Goal: Information Seeking & Learning: Learn about a topic

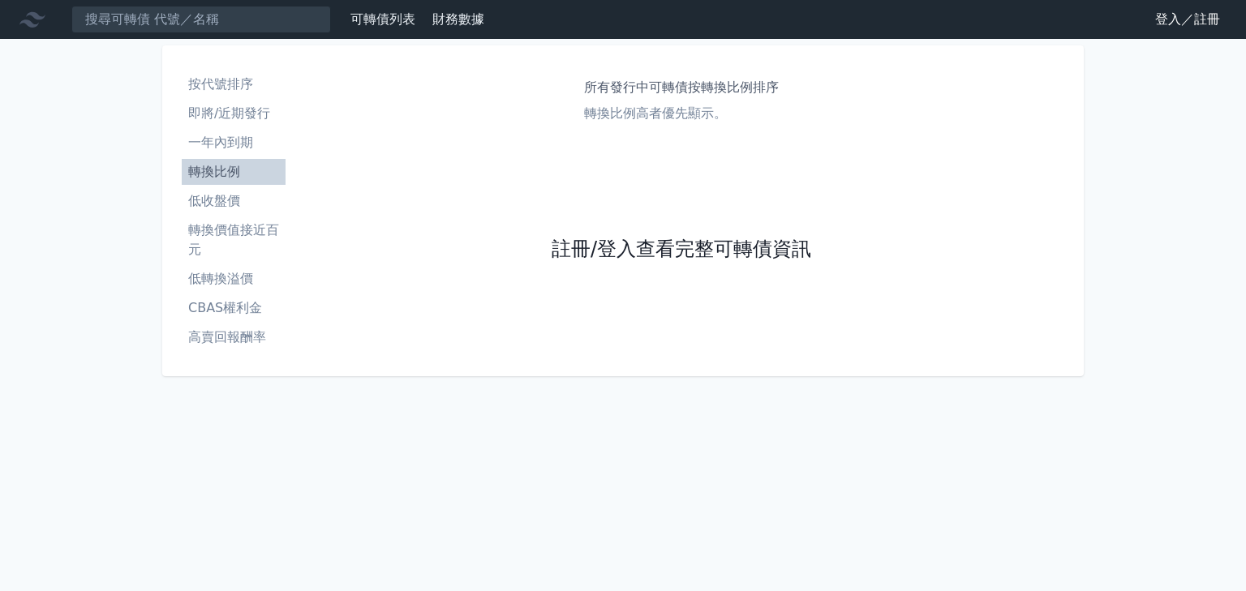
click at [762, 251] on link "註冊/登入查看完整可轉債資訊" at bounding box center [680, 250] width 259 height 26
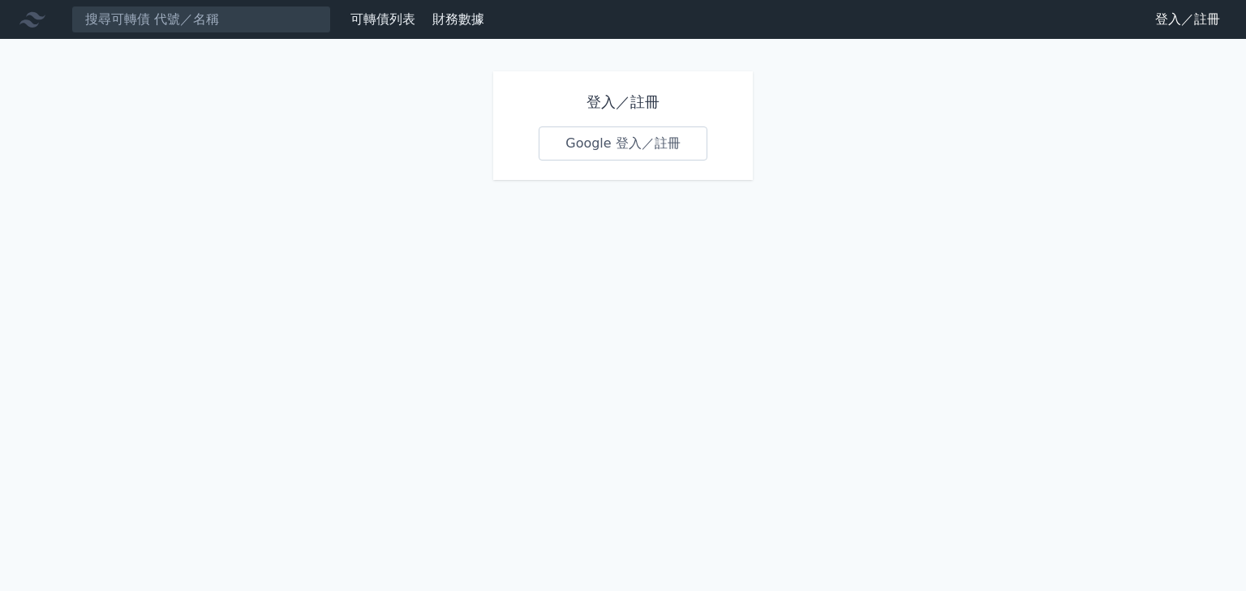
click at [664, 146] on link "Google 登入／註冊" at bounding box center [622, 144] width 169 height 34
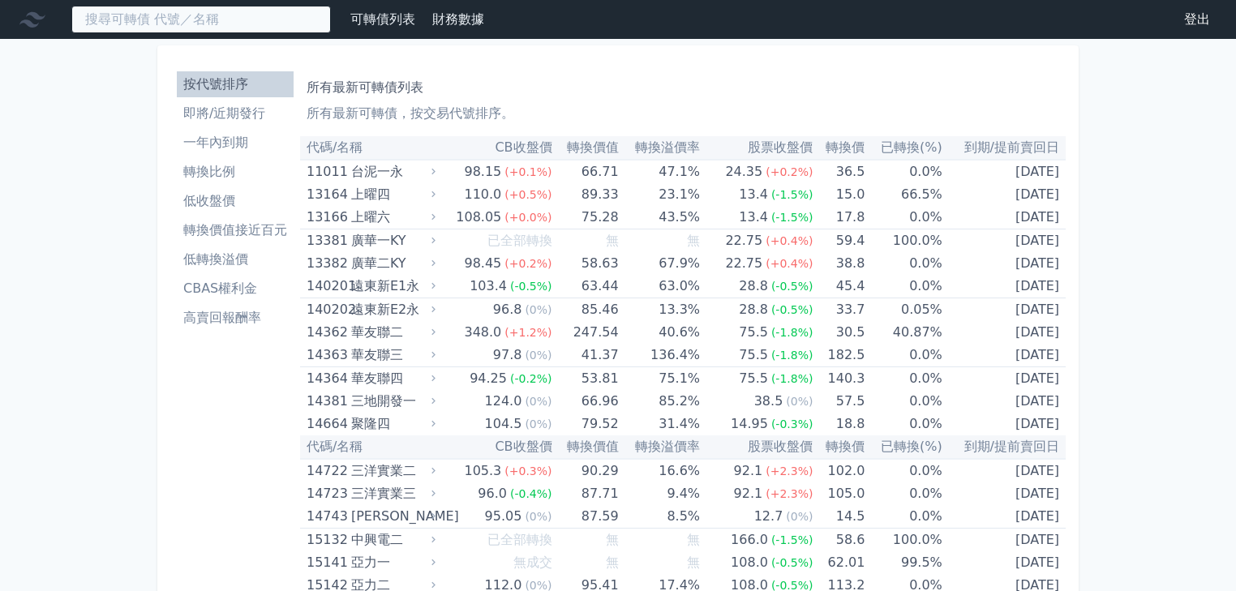
click at [251, 11] on input at bounding box center [200, 20] width 259 height 28
type input "台"
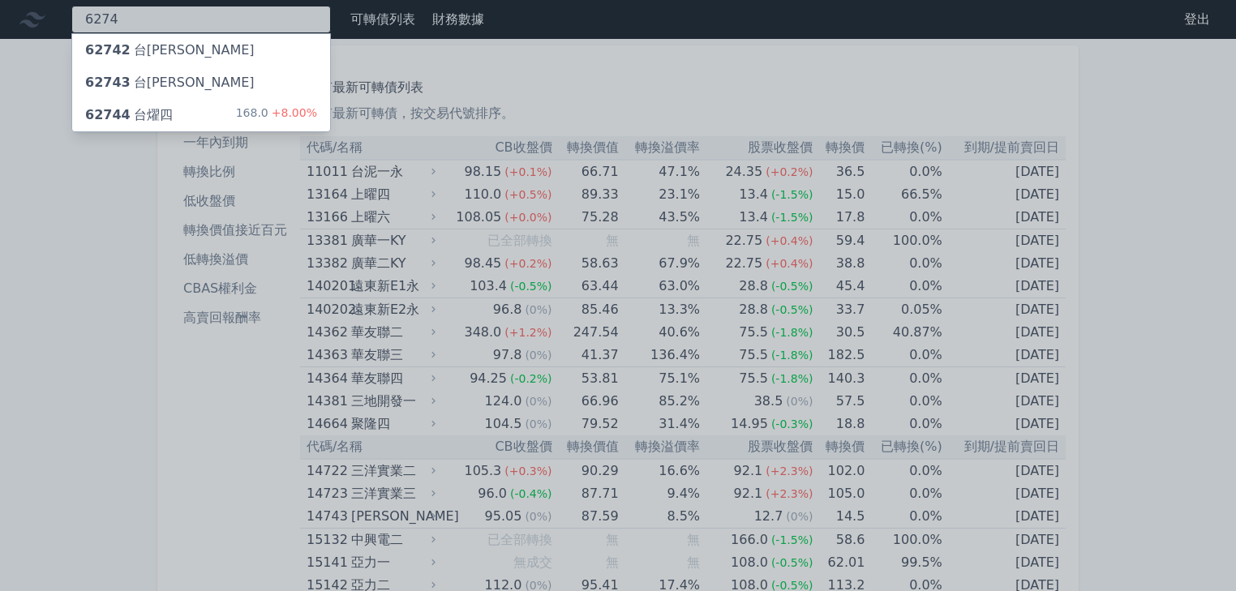
type input "6274"
click at [175, 114] on div "62744 台燿四 168.0 +8.00%" at bounding box center [201, 115] width 258 height 32
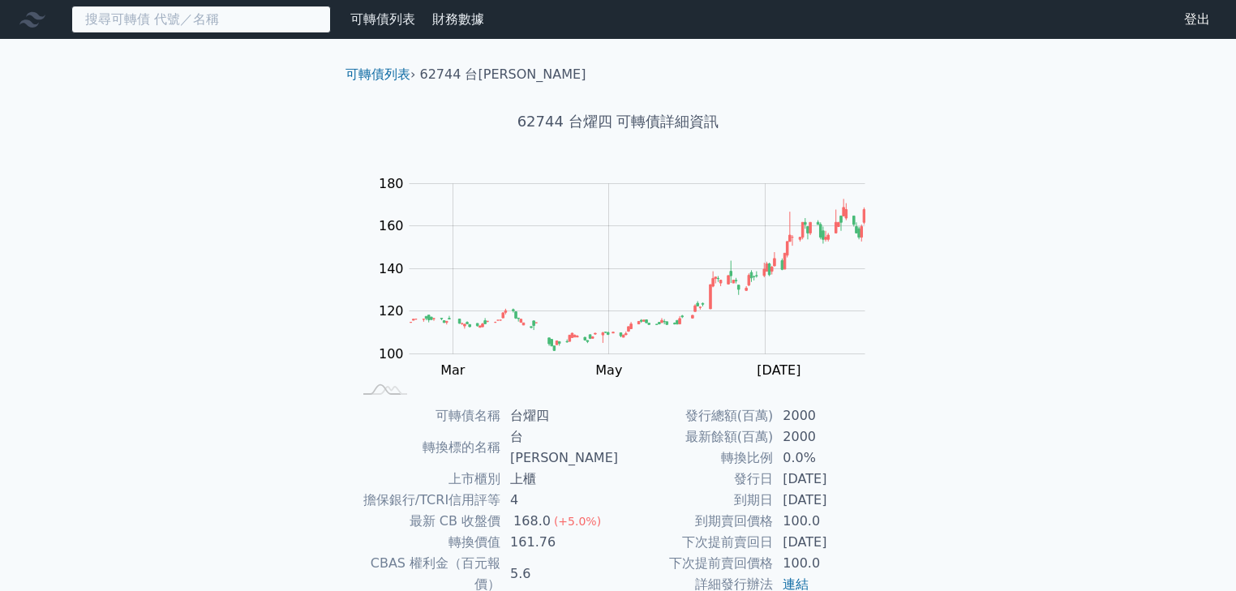
click at [185, 16] on input at bounding box center [200, 20] width 259 height 28
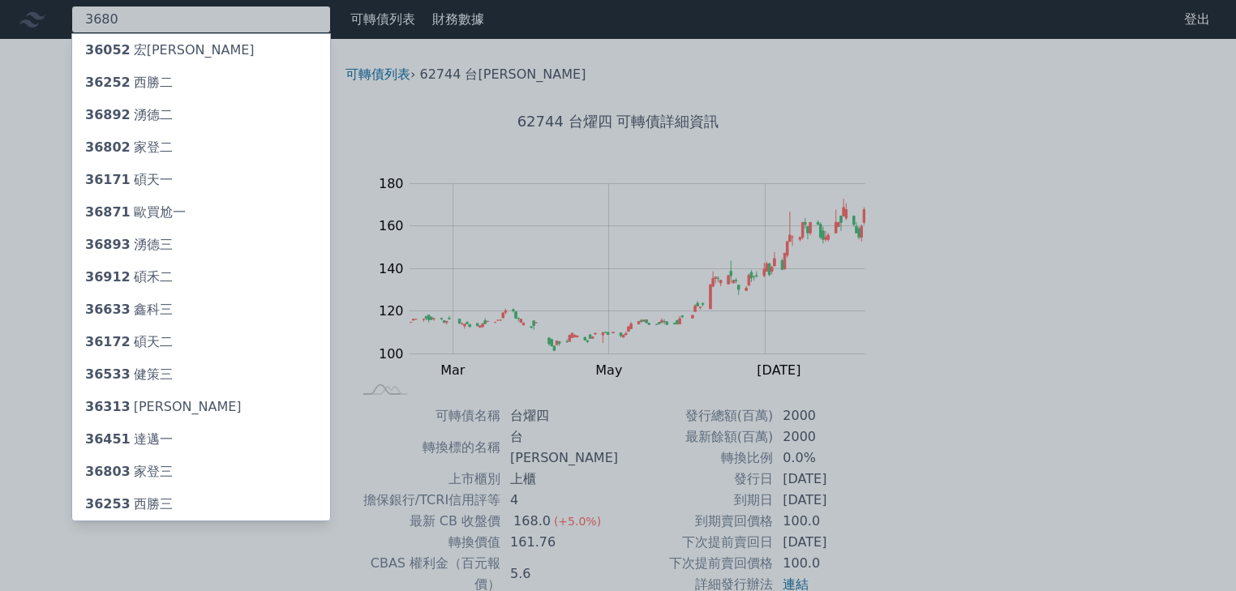
type input "3680"
click at [156, 145] on div "36802 家登二" at bounding box center [129, 147] width 88 height 19
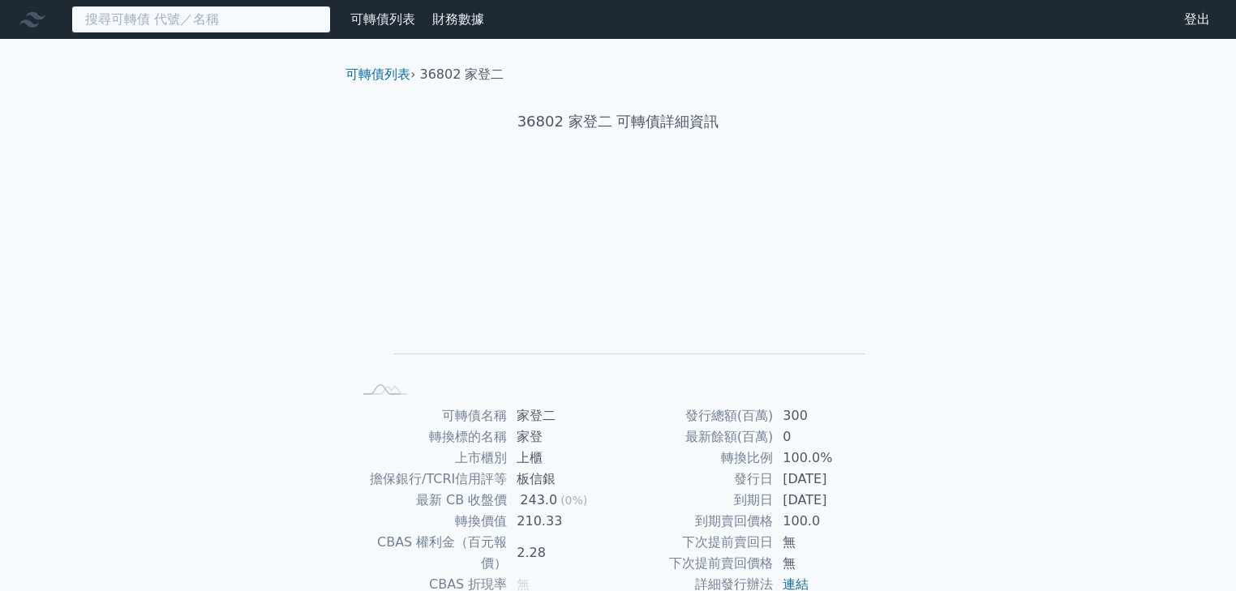
click at [272, 25] on input at bounding box center [200, 20] width 259 height 28
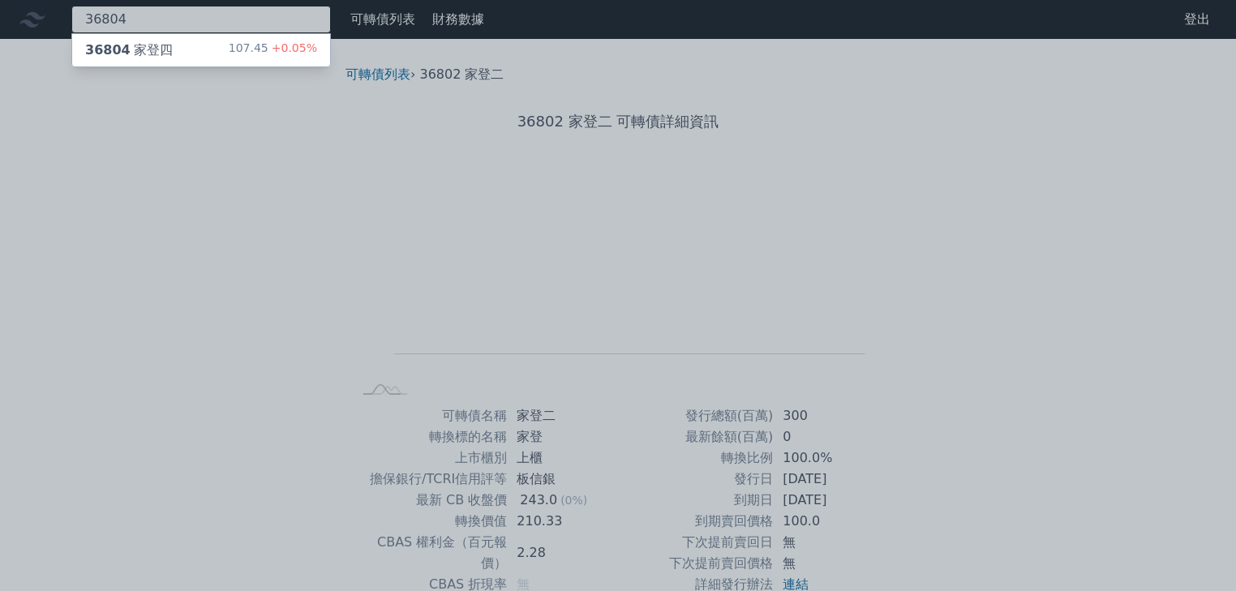
type input "36804"
click at [187, 42] on div "36804 家登四 107.45 +0.05%" at bounding box center [201, 50] width 258 height 32
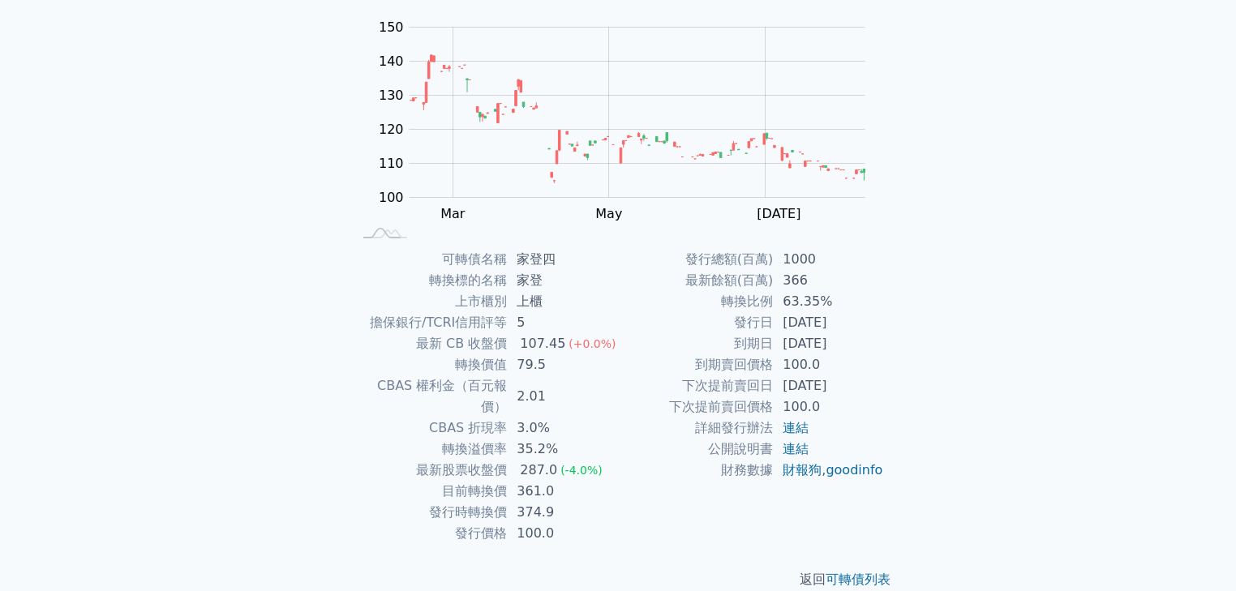
scroll to position [160, 0]
